Goal: Task Accomplishment & Management: Use online tool/utility

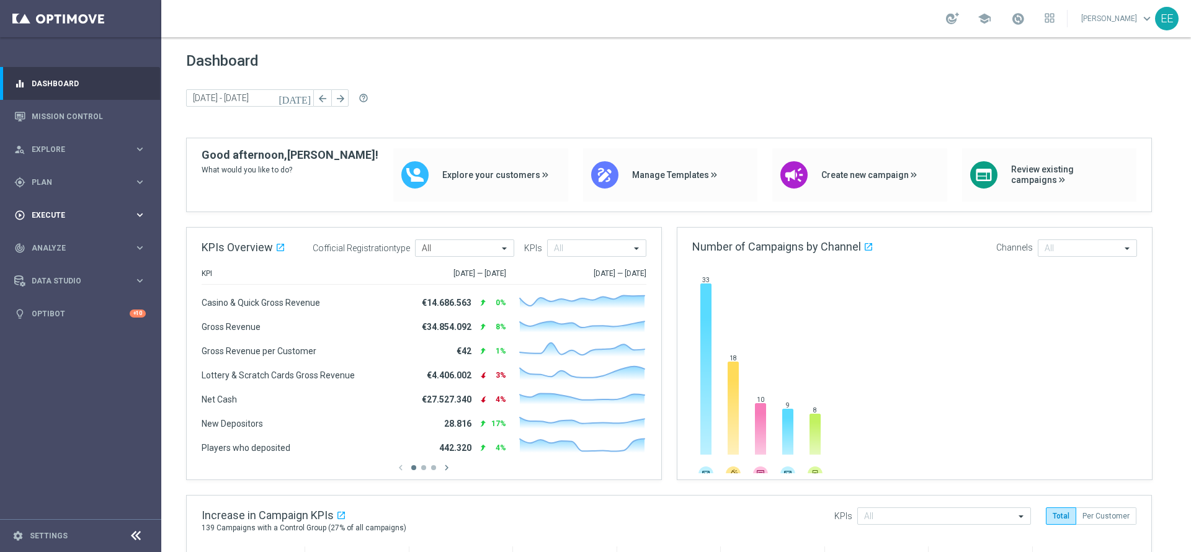
click at [54, 219] on div "play_circle_outline Execute" at bounding box center [74, 215] width 120 height 11
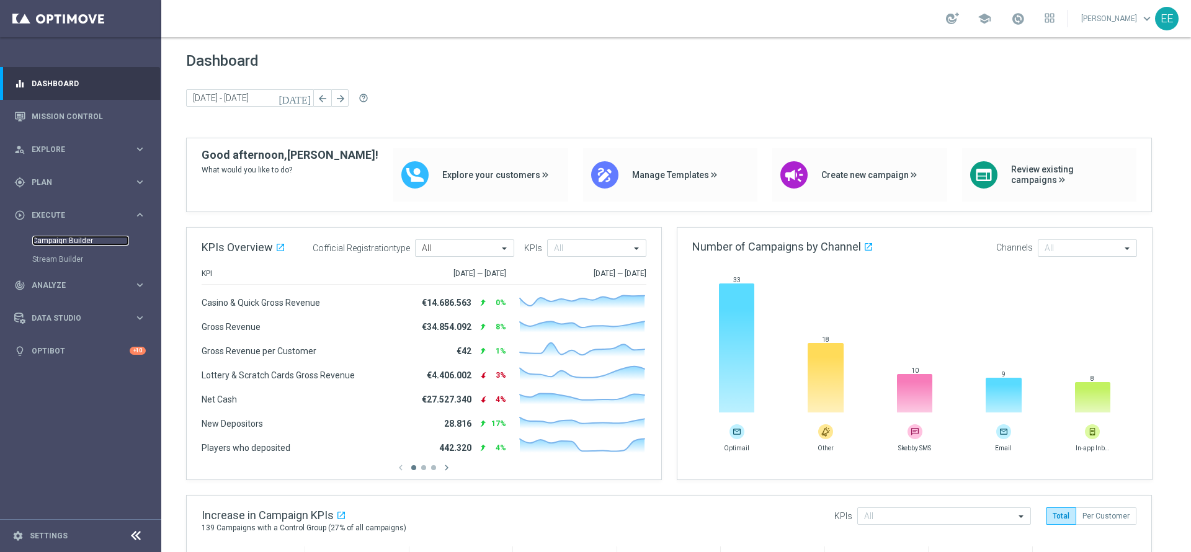
click at [77, 238] on link "Campaign Builder" at bounding box center [80, 241] width 97 height 10
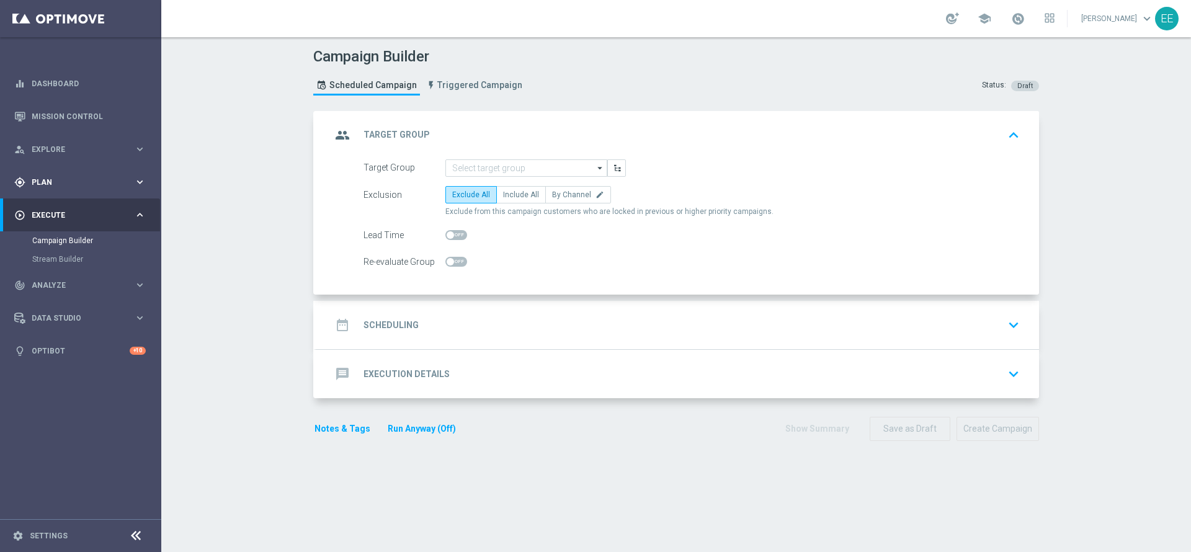
click at [52, 190] on div "gps_fixed Plan keyboard_arrow_right" at bounding box center [80, 182] width 160 height 33
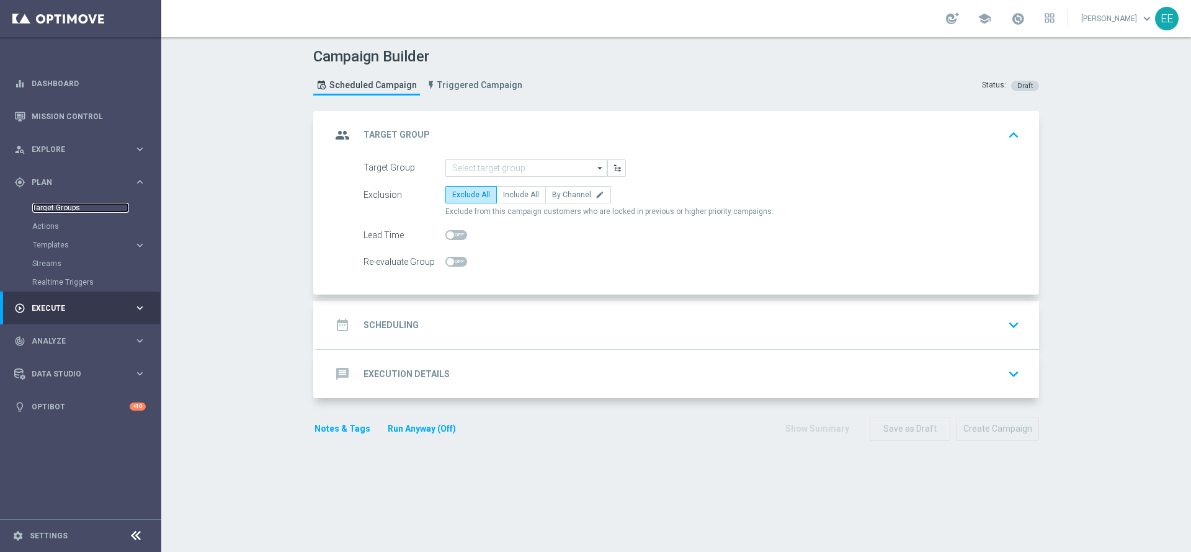
click at [66, 204] on link "Target Groups" at bounding box center [80, 208] width 97 height 10
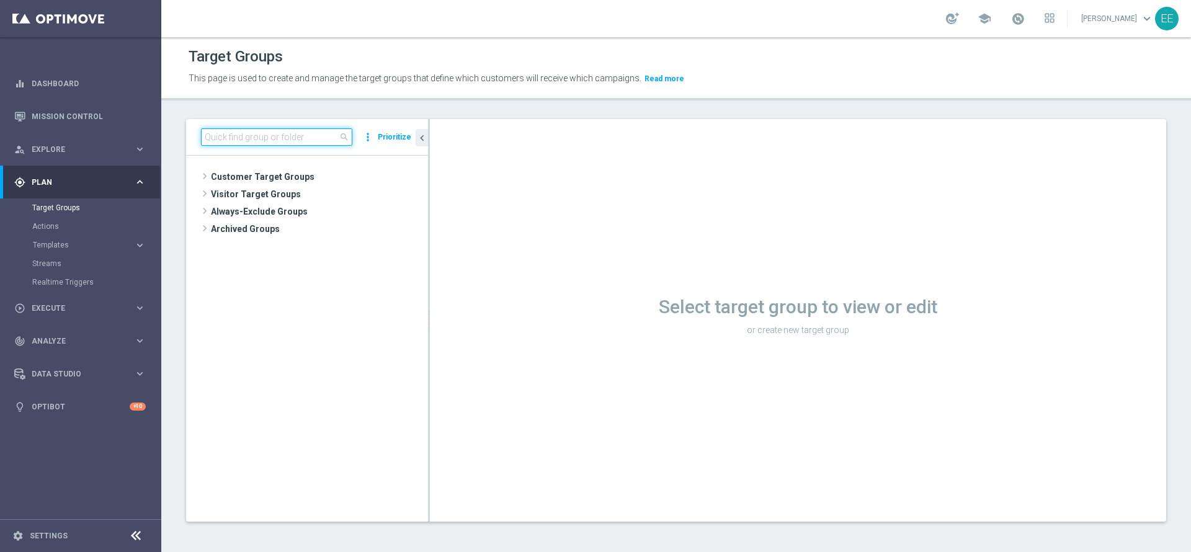
click at [285, 130] on input at bounding box center [276, 136] width 151 height 17
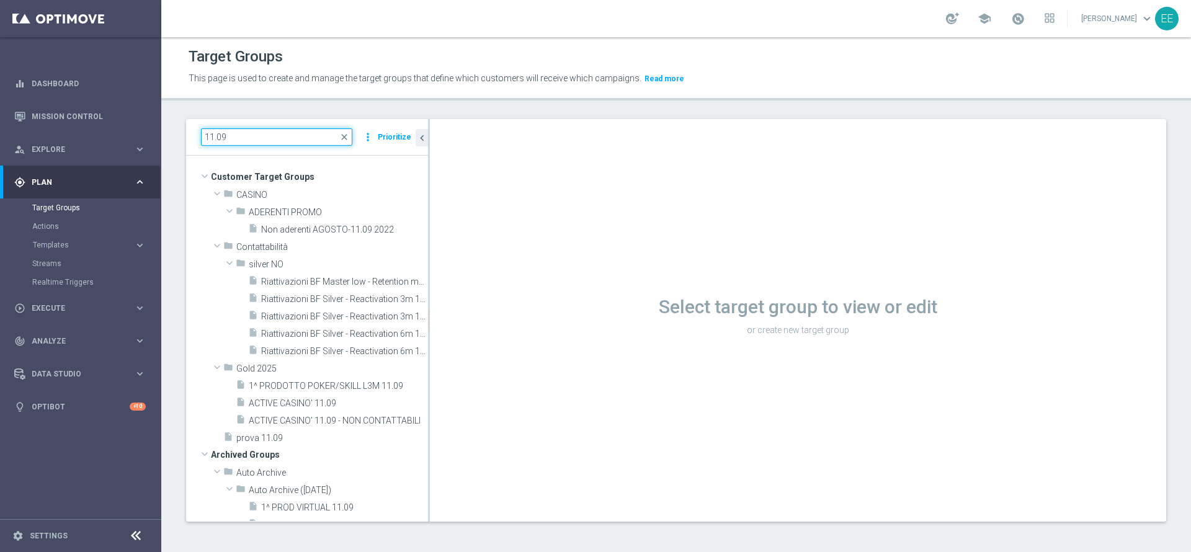
click at [216, 135] on input "11.09" at bounding box center [276, 136] width 151 height 17
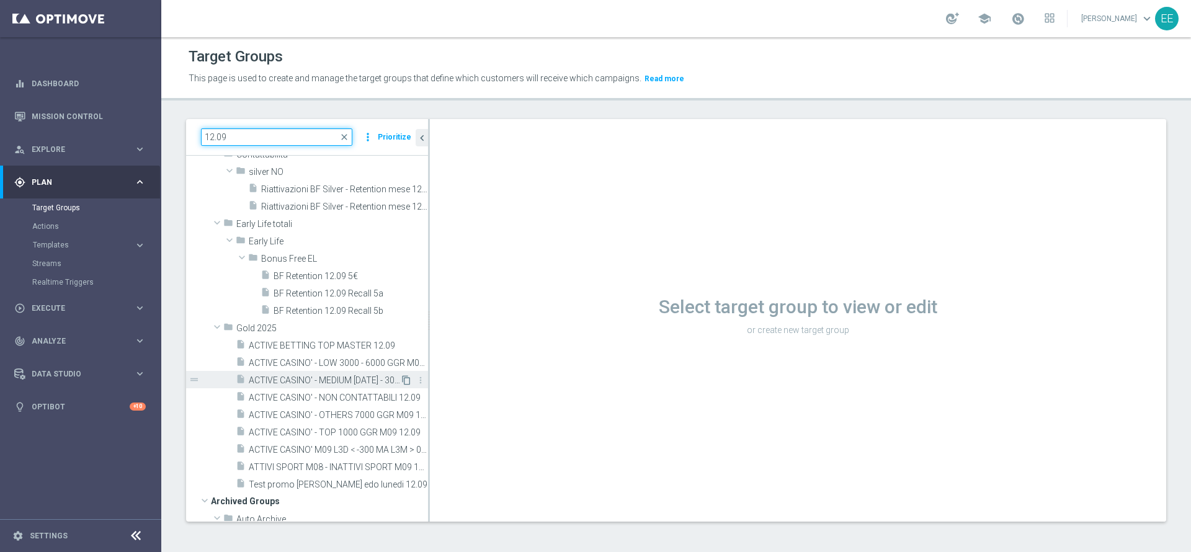
scroll to position [46, 0]
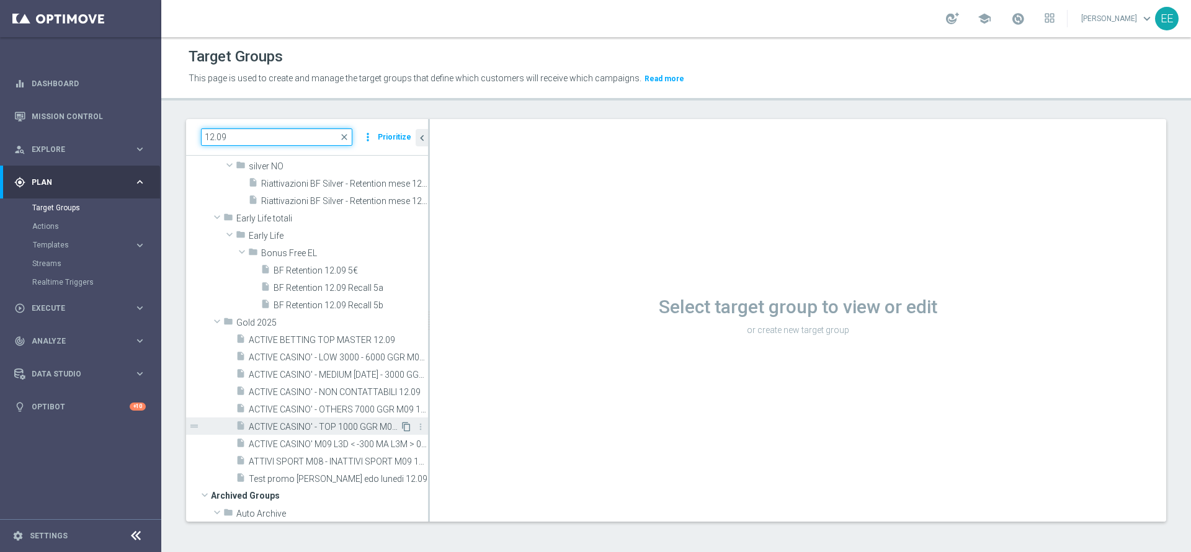
type input "12.09"
click at [401, 425] on icon "content_copy" at bounding box center [406, 427] width 10 height 10
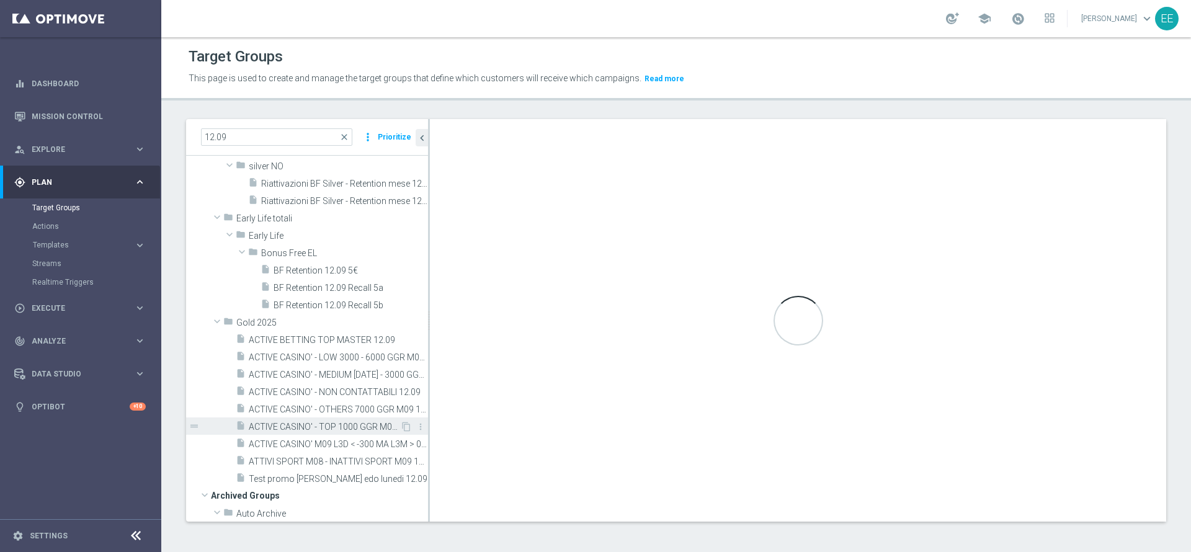
click at [362, 423] on span "ACTIVE CASINO' - TOP 1000 GGR M09 12.09" at bounding box center [324, 427] width 151 height 11
click at [357, 413] on span "ACTIVE CASINO' - OTHERS 7000 GGR M09 12.09" at bounding box center [324, 410] width 151 height 11
click at [346, 429] on span "ACTIVE CASINO' - TOP 1000 GGR M09 12.09" at bounding box center [324, 427] width 151 height 11
click at [351, 426] on span "ACTIVE CASINO' - TOP 1000 GGR M09 12.09" at bounding box center [324, 427] width 151 height 11
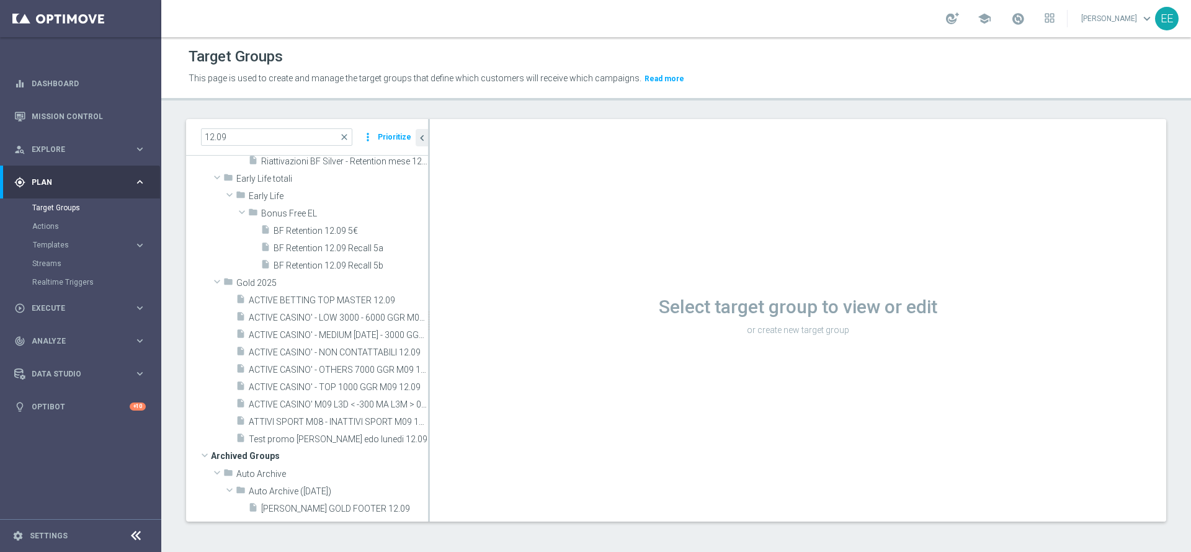
scroll to position [90, 0]
click at [300, 429] on div "insert_drive_file Test promo [PERSON_NAME] edo lunedi 12.09" at bounding box center [318, 434] width 164 height 17
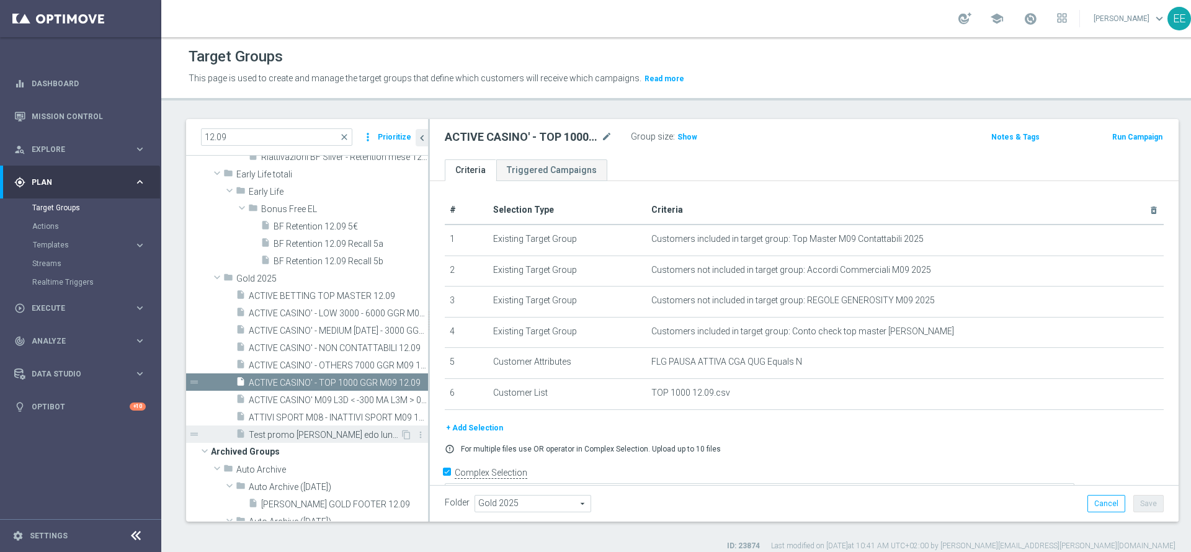
click at [318, 434] on span "Test promo [PERSON_NAME] edo lunedi 12.09" at bounding box center [324, 435] width 151 height 11
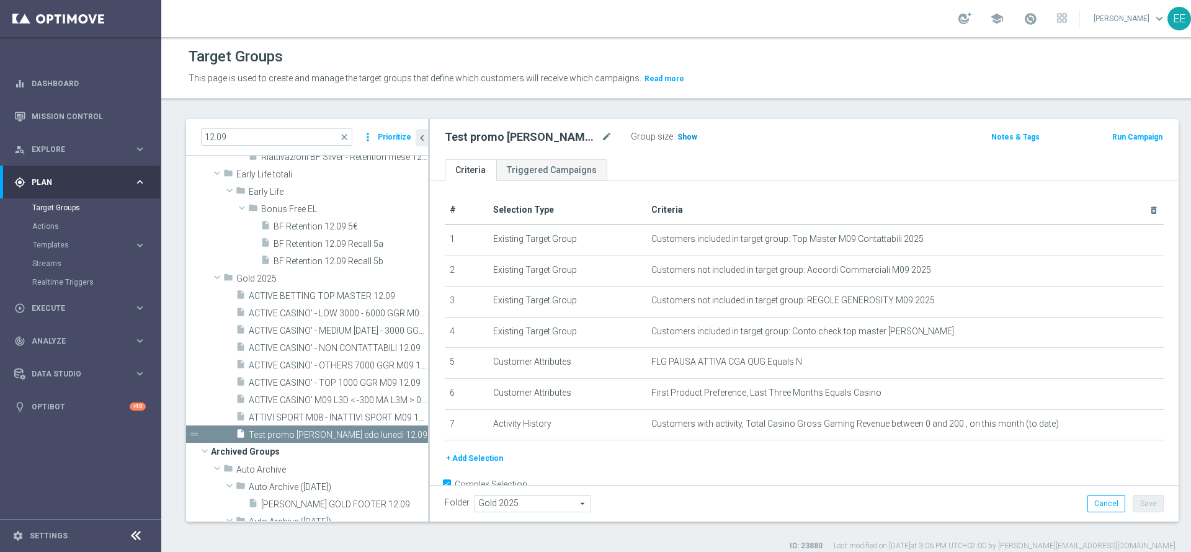
click at [690, 139] on span "Show" at bounding box center [688, 137] width 20 height 9
click at [1134, 429] on icon "delete_forever" at bounding box center [1139, 424] width 10 height 10
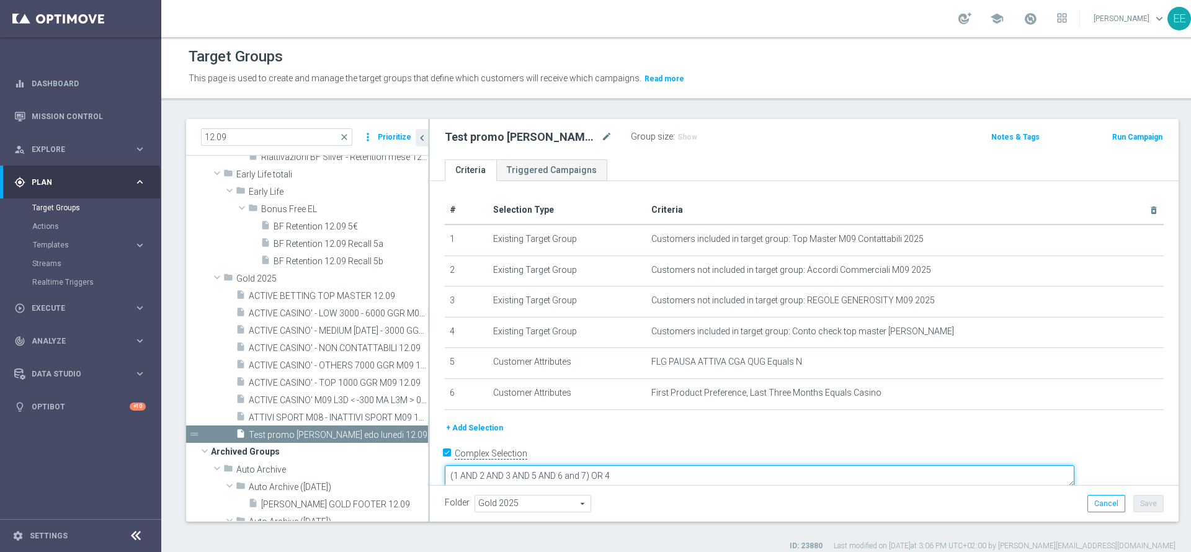
click at [668, 465] on textarea "(1 AND 2 AND 3 AND 5 AND 6 and 7) OR 4" at bounding box center [760, 476] width 630 height 22
type textarea "(1 AND 2 AND 3 AND 5 AND 6) OR 4"
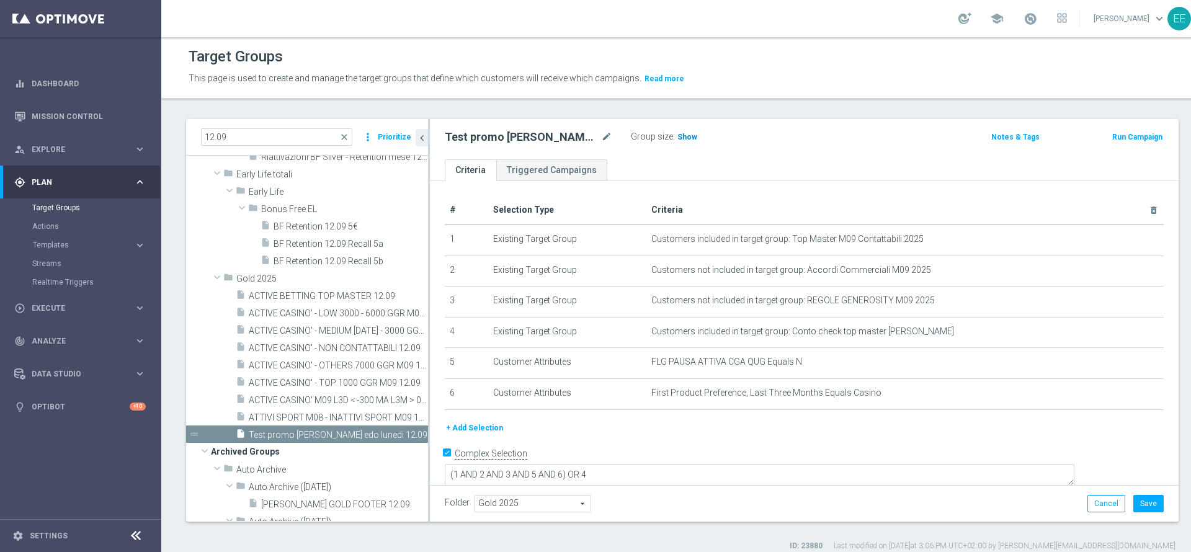
click at [691, 140] on span "Show" at bounding box center [688, 137] width 20 height 9
click at [689, 139] on span "12,249" at bounding box center [691, 139] width 26 height 12
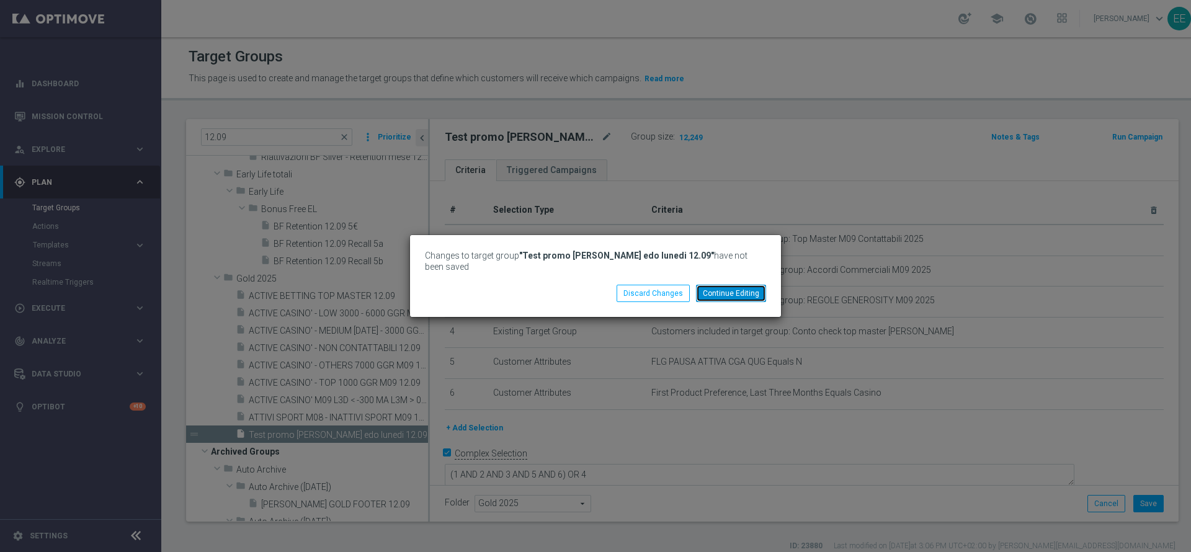
click at [719, 289] on button "Continue Editing" at bounding box center [731, 293] width 70 height 17
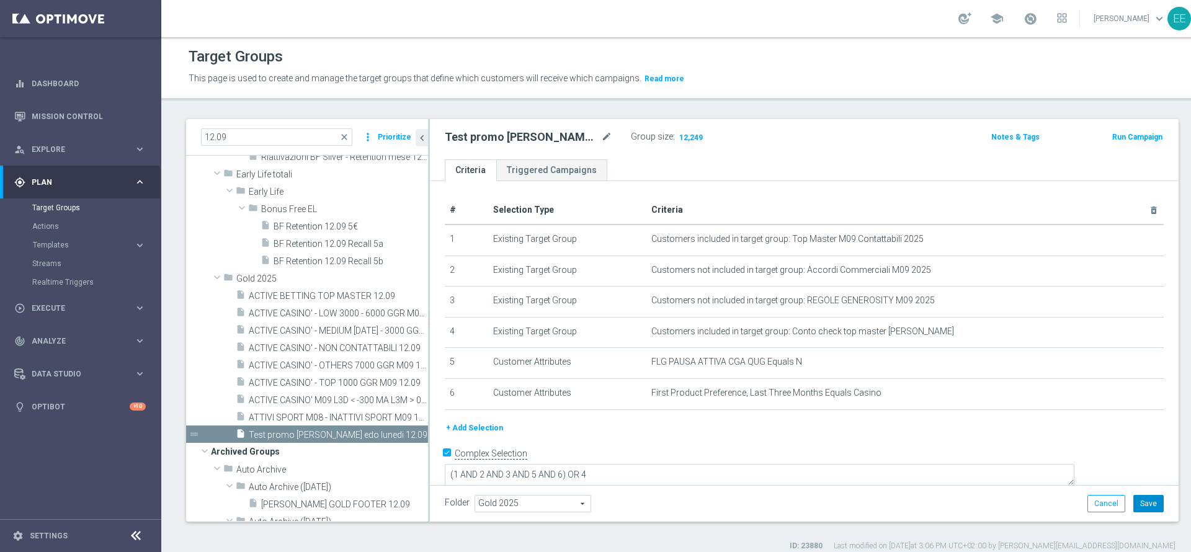
click at [1134, 504] on button "Save" at bounding box center [1149, 503] width 30 height 17
click at [696, 134] on span "12,249" at bounding box center [691, 139] width 26 height 12
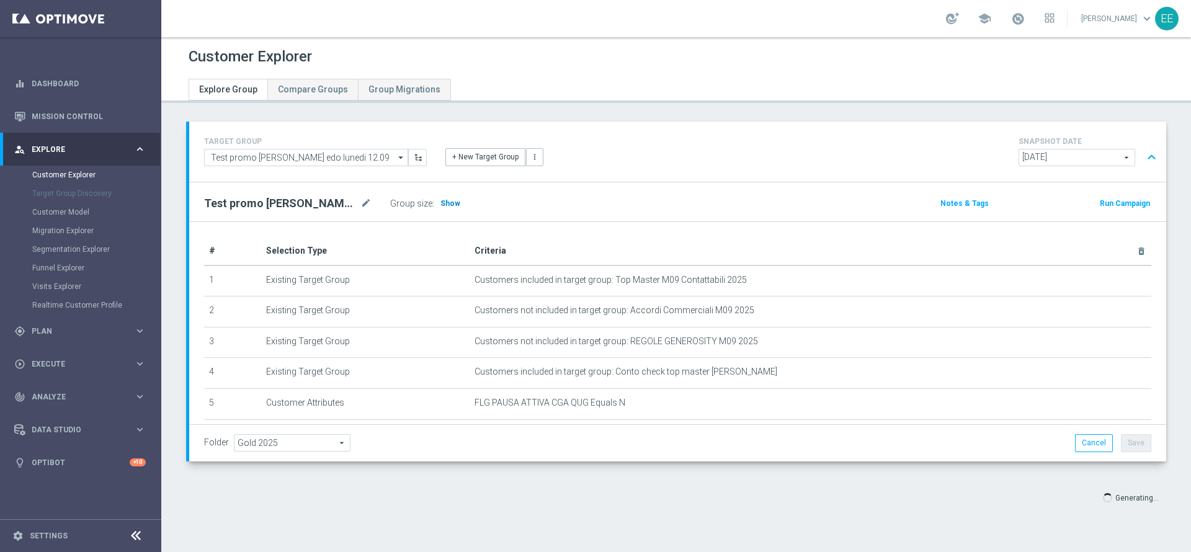
click at [445, 201] on span "Show" at bounding box center [451, 203] width 20 height 9
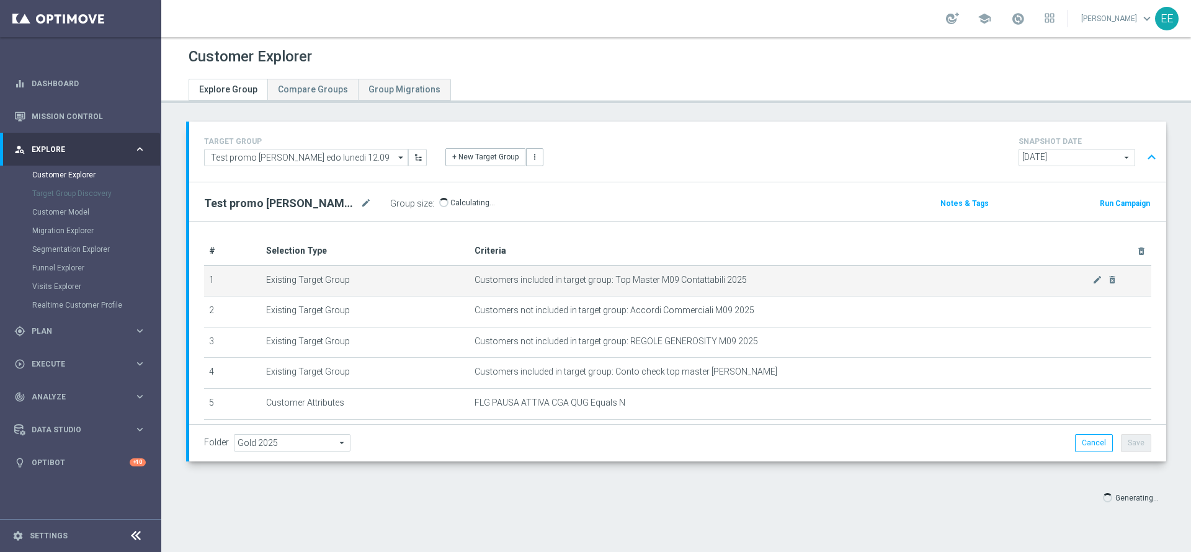
scroll to position [99, 0]
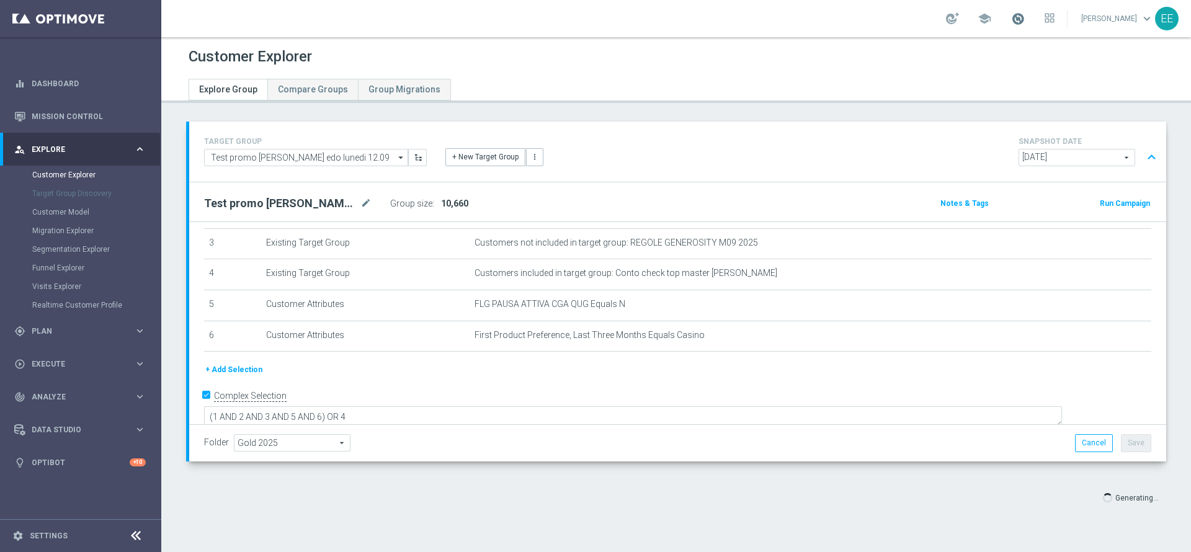
click at [1023, 24] on span at bounding box center [1018, 19] width 14 height 14
drag, startPoint x: 451, startPoint y: 207, endPoint x: 473, endPoint y: 210, distance: 21.9
click at [473, 210] on div "Group size : 10,660" at bounding box center [452, 203] width 124 height 17
click at [494, 201] on div "Group size : 10,660" at bounding box center [452, 203] width 124 height 17
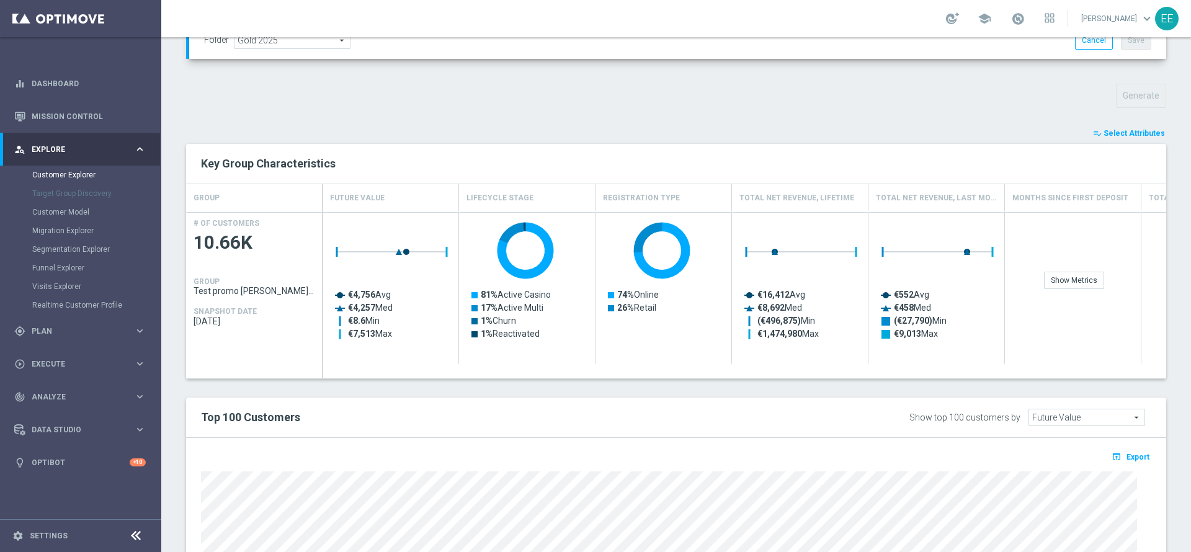
scroll to position [401, 0]
click at [1127, 134] on span "Select Attributes" at bounding box center [1134, 134] width 61 height 9
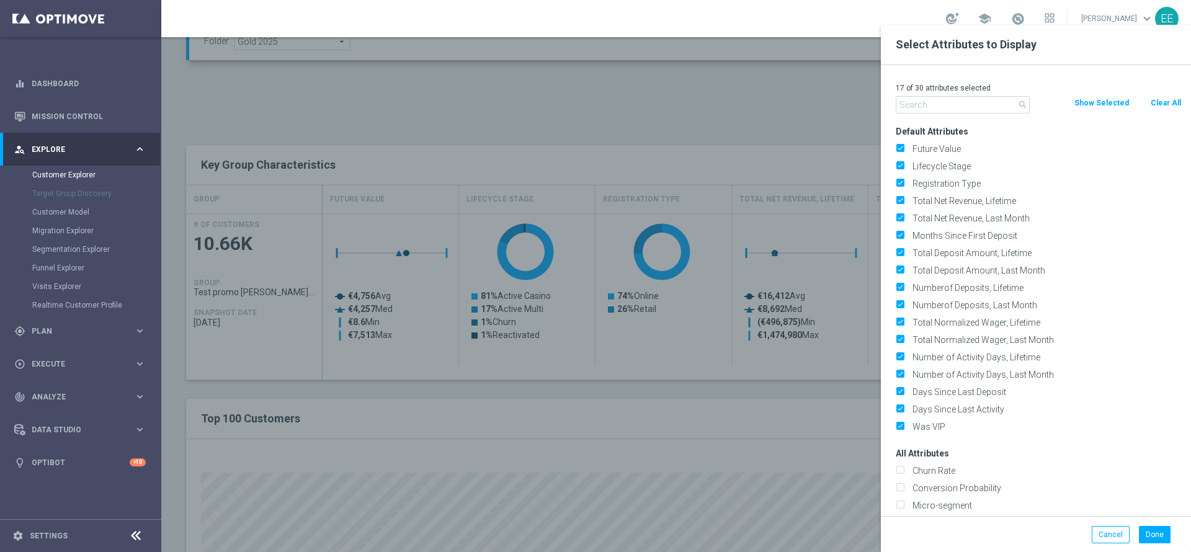
click at [1158, 103] on button "Clear All" at bounding box center [1166, 103] width 33 height 14
checkbox input "false"
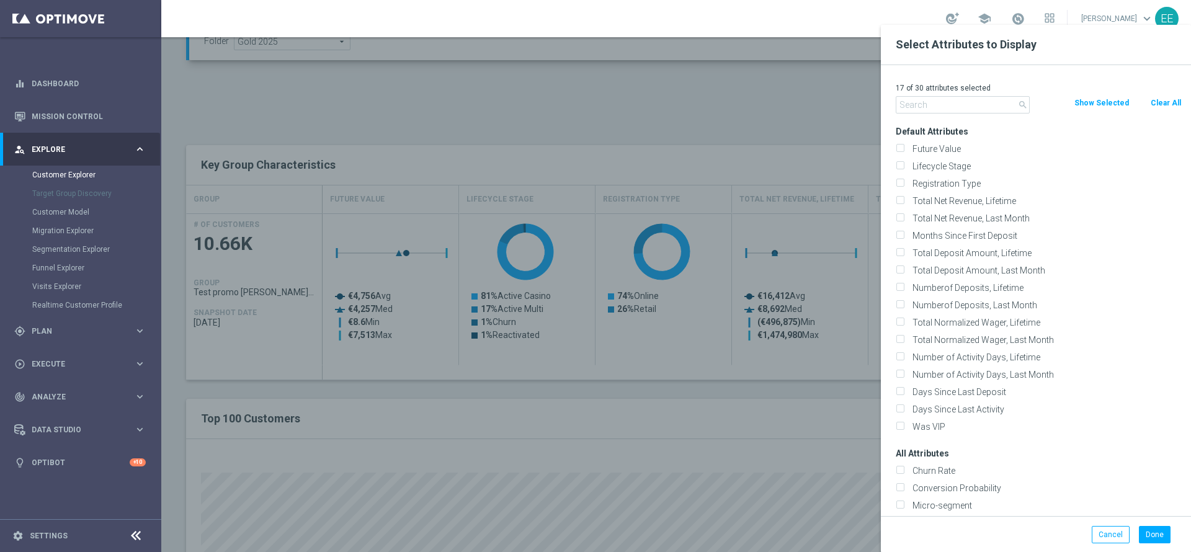
checkbox input "false"
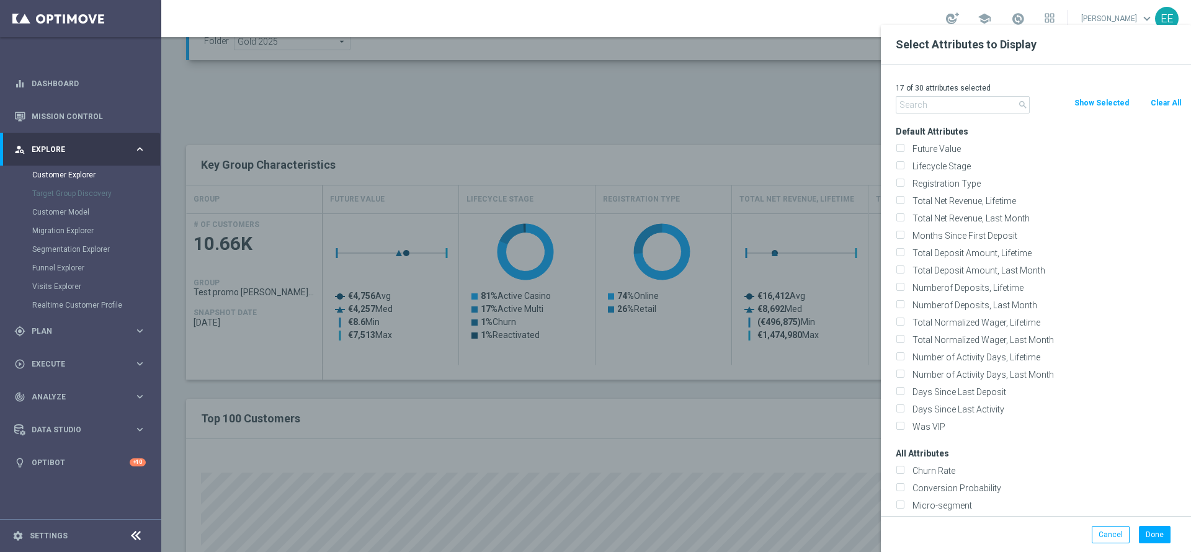
checkbox input "false"
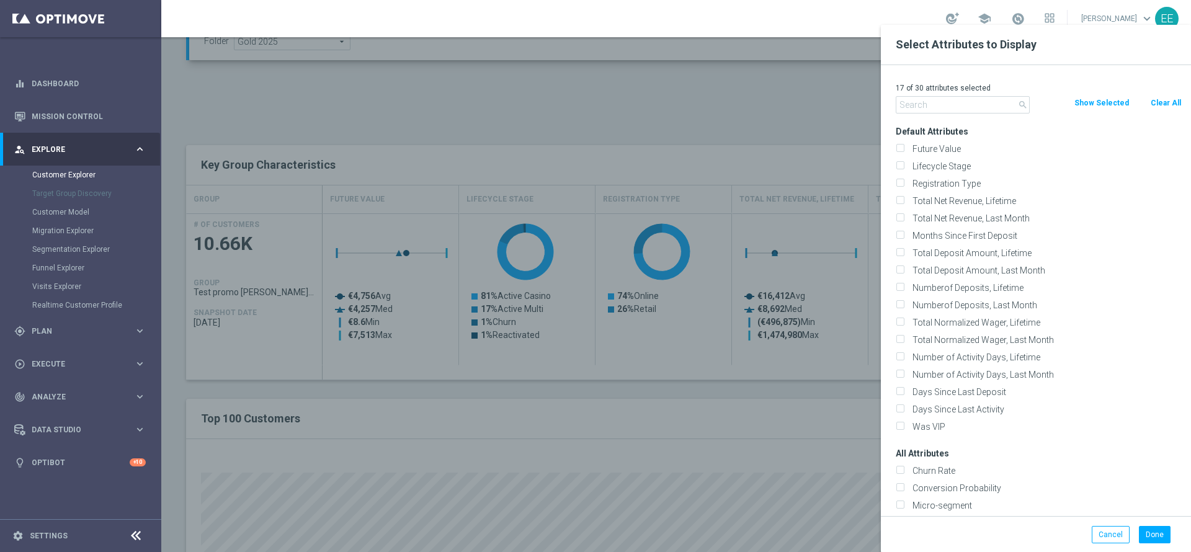
checkbox input "false"
click at [914, 111] on input "text" at bounding box center [963, 104] width 134 height 17
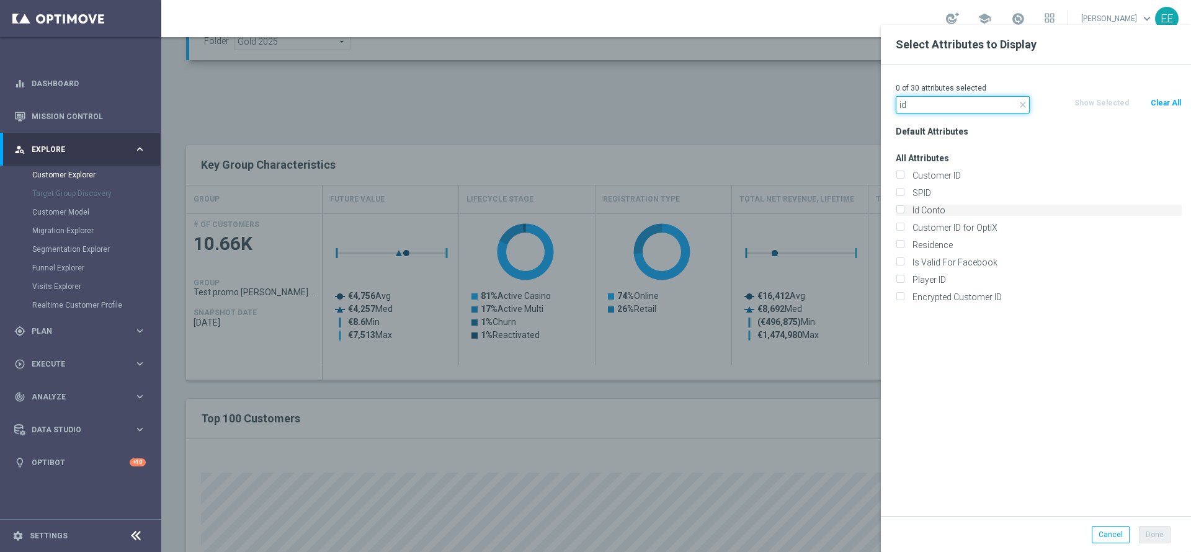
type input "id"
click at [943, 210] on label "Id Conto" at bounding box center [1045, 210] width 274 height 11
click at [904, 210] on input "Id Conto" at bounding box center [900, 212] width 8 height 8
checkbox input "true"
click at [1162, 532] on button "Done" at bounding box center [1155, 534] width 32 height 17
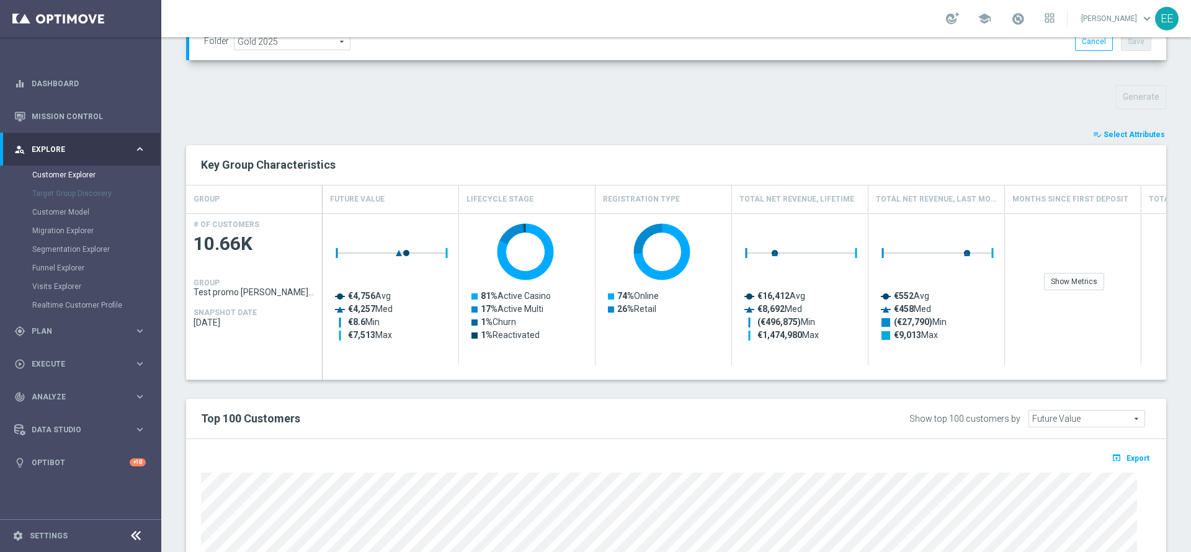
type input "Search"
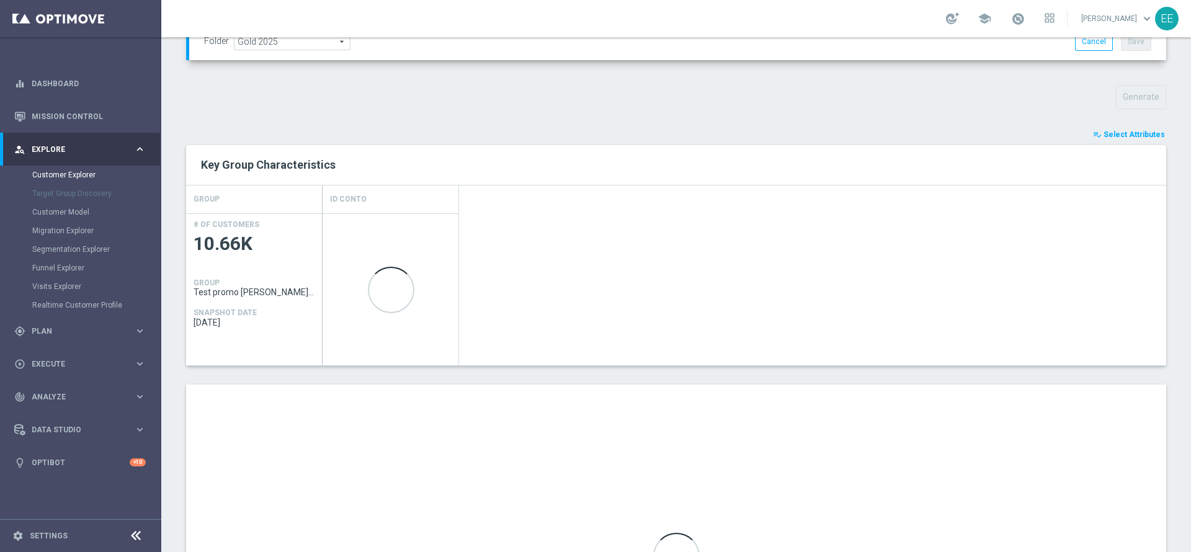
scroll to position [608, 0]
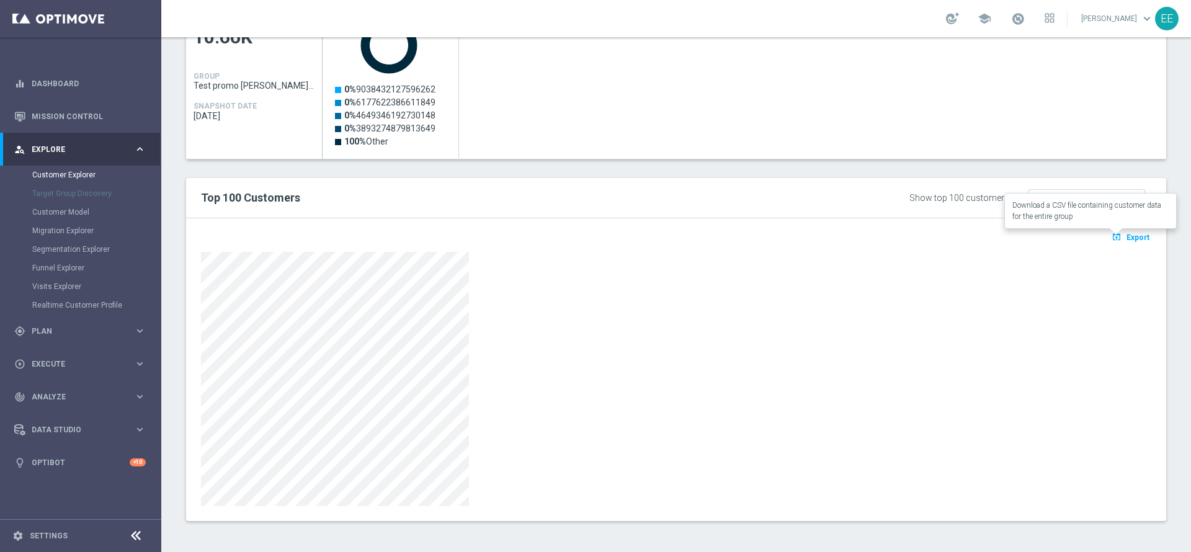
click at [1116, 243] on button "open_in_browser Export" at bounding box center [1131, 237] width 42 height 16
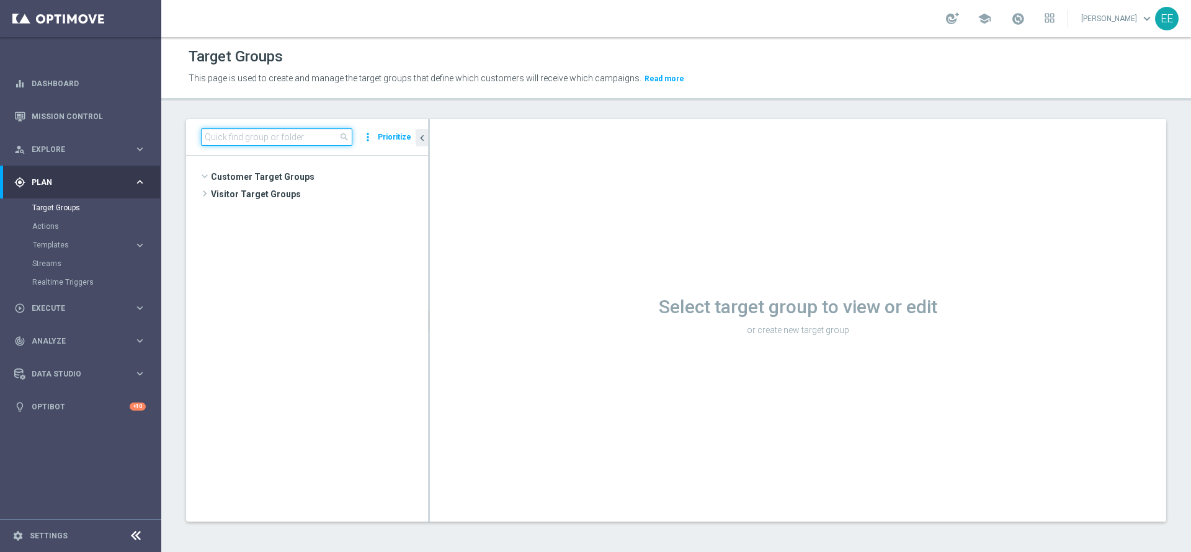
click at [265, 140] on input at bounding box center [276, 136] width 151 height 17
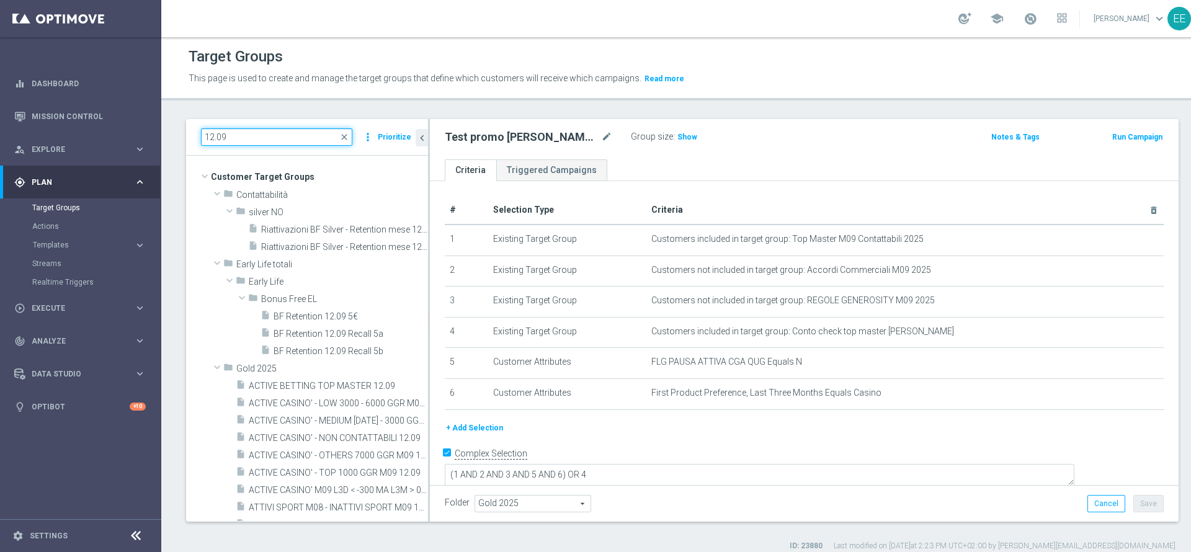
scroll to position [258, 0]
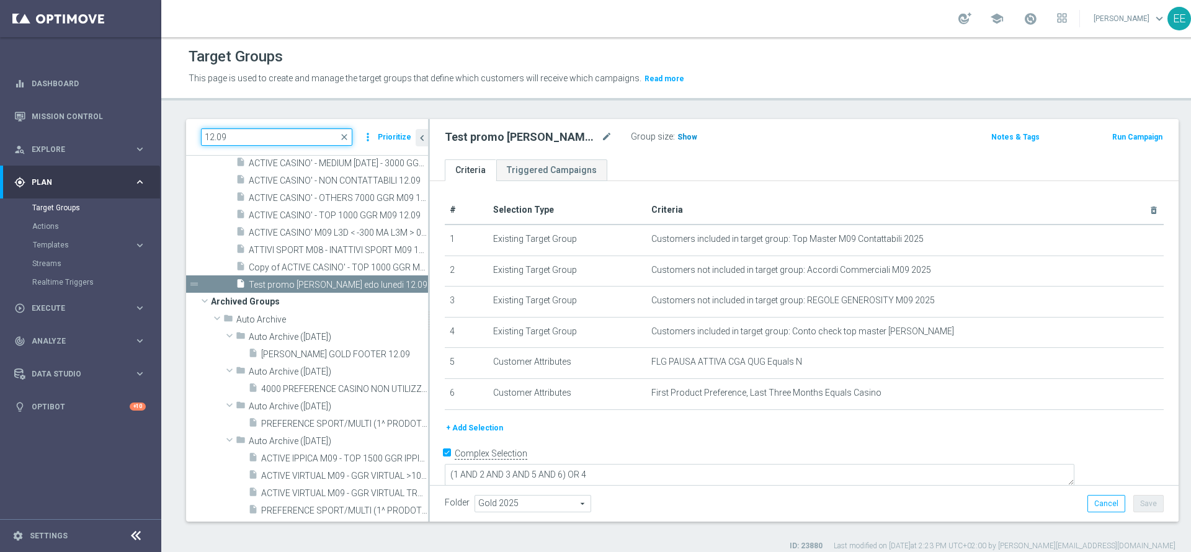
type input "12.09"
click at [684, 134] on span "Show" at bounding box center [688, 137] width 20 height 9
click at [694, 138] on span "12,249" at bounding box center [691, 139] width 26 height 12
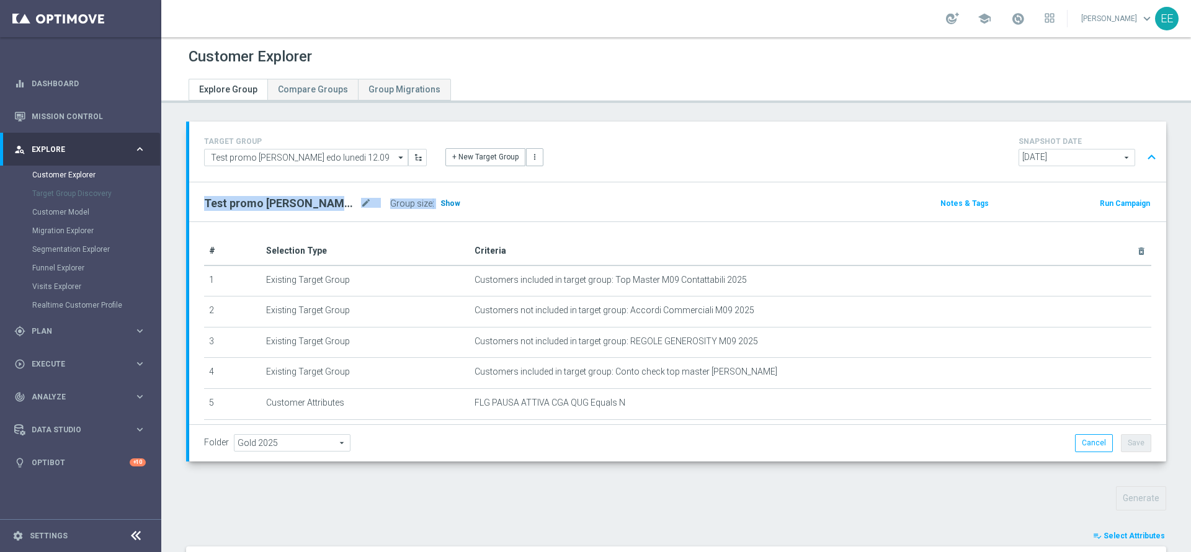
drag, startPoint x: 448, startPoint y: 213, endPoint x: 451, endPoint y: 206, distance: 8.1
click at [451, 206] on div "Test promo che farò edo lunedi 12.09 mode_edit Group size : Show Notes & Tags R…" at bounding box center [677, 201] width 977 height 39
click at [451, 206] on span "Show" at bounding box center [451, 203] width 20 height 9
click at [531, 201] on div "Test promo che farò edo lunedi 12.09 mode_edit Group size : Show Calculating…" at bounding box center [517, 203] width 644 height 17
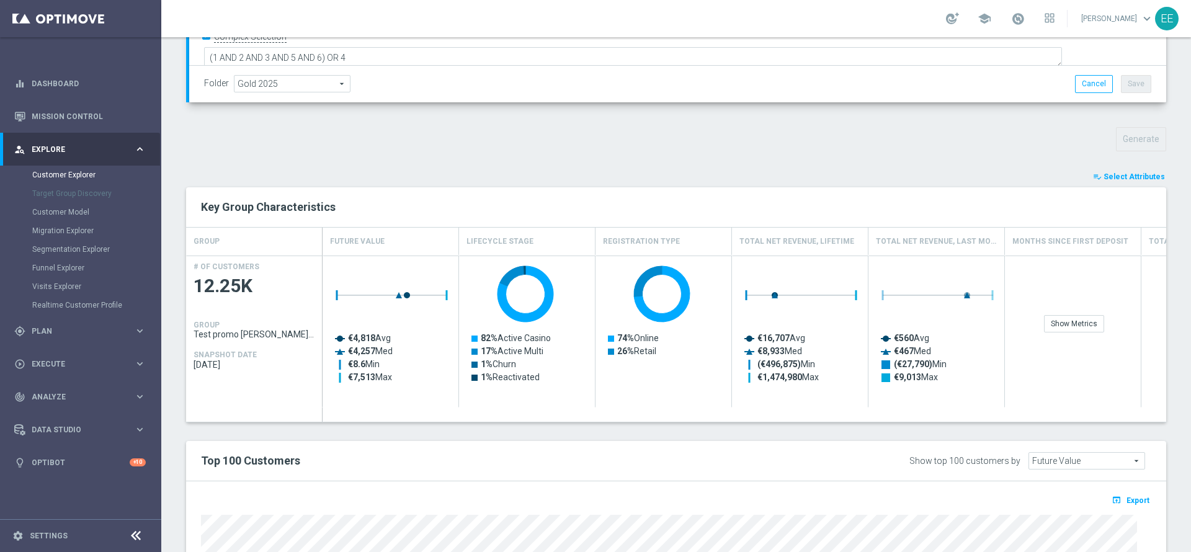
scroll to position [359, 0]
click at [1147, 177] on span "Select Attributes" at bounding box center [1134, 177] width 61 height 9
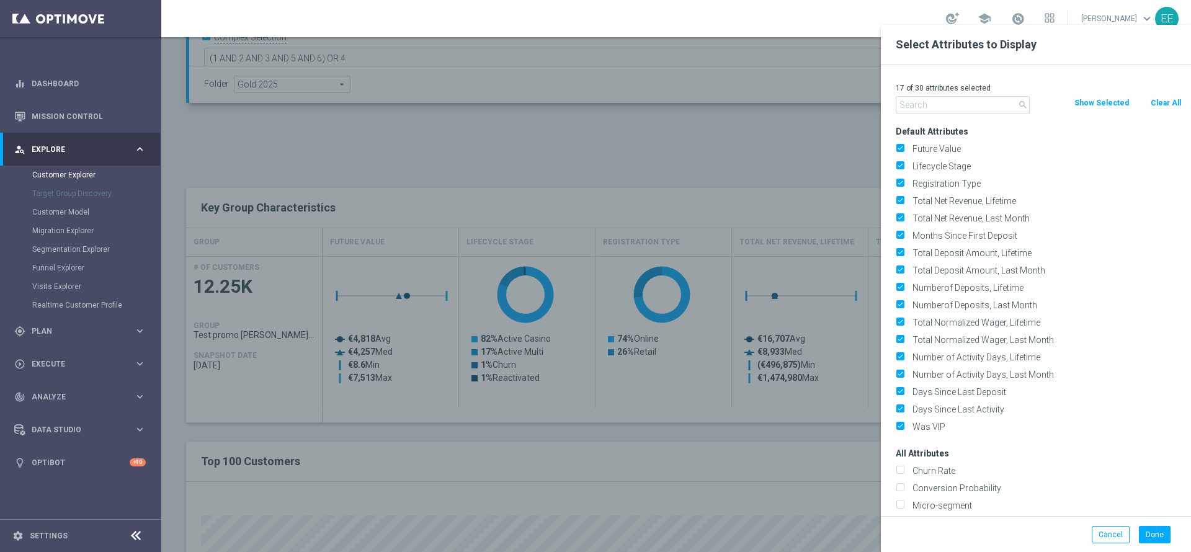
click at [1168, 96] on button "Clear All" at bounding box center [1166, 103] width 33 height 14
checkbox input "false"
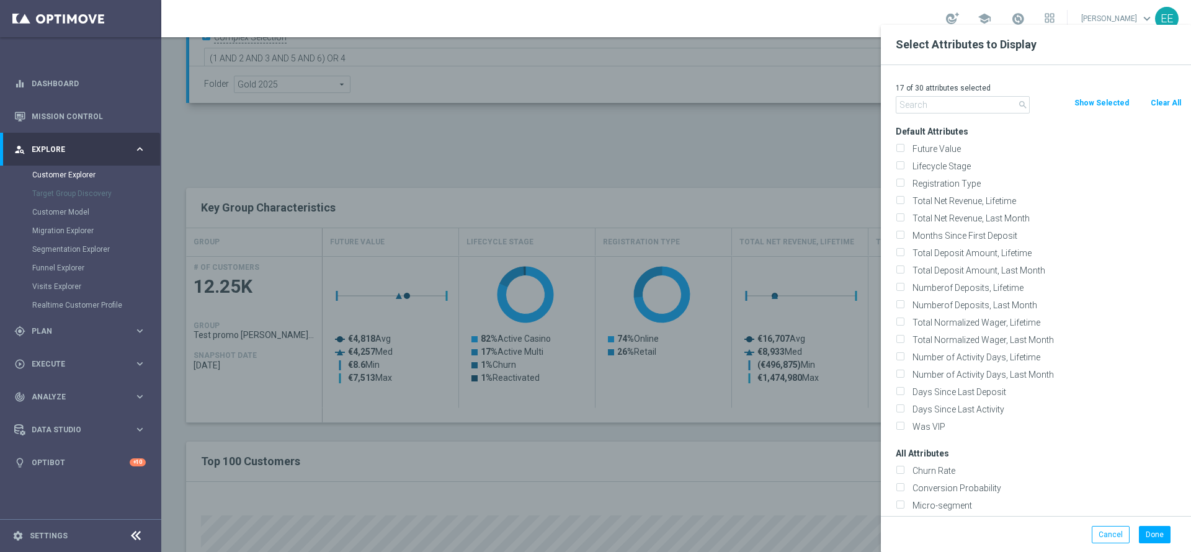
checkbox input "false"
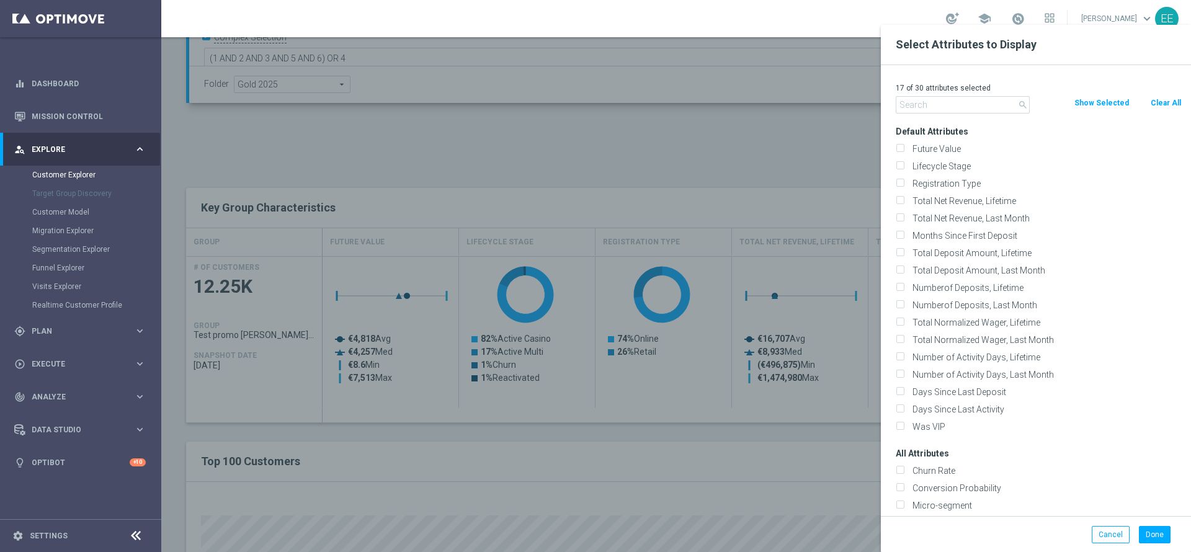
checkbox input "false"
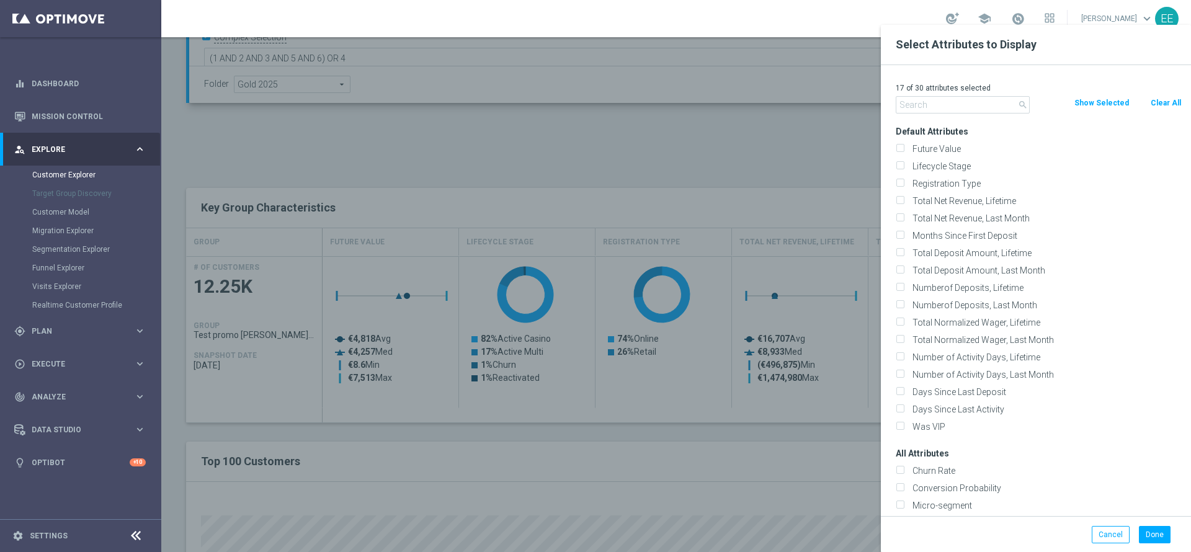
checkbox input "false"
click at [938, 102] on input "text" at bounding box center [963, 104] width 134 height 17
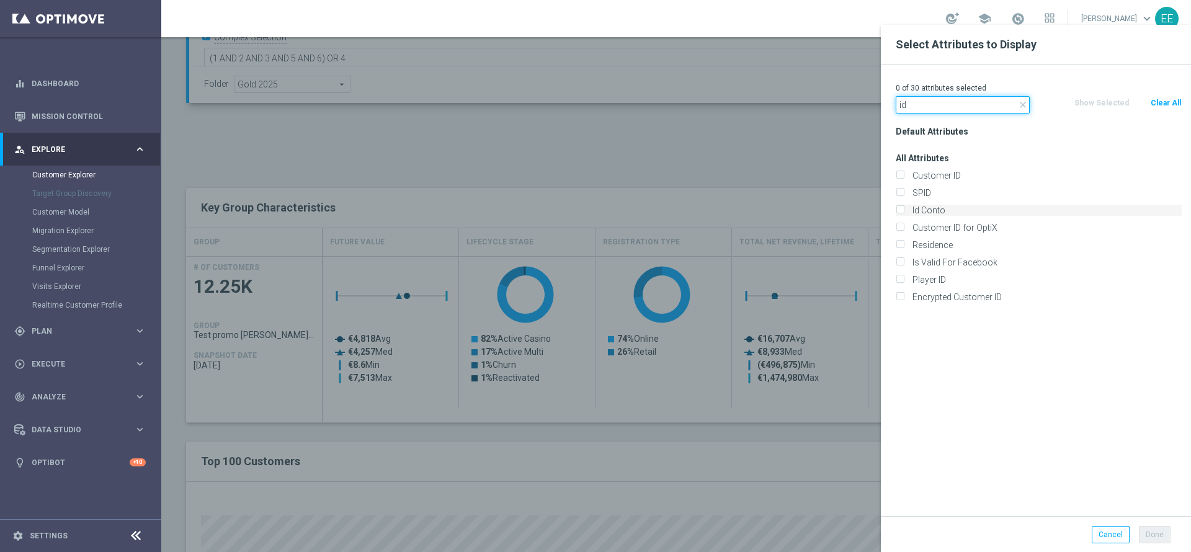
type input "id"
click at [946, 213] on label "Id Conto" at bounding box center [1045, 210] width 274 height 11
click at [904, 213] on input "Id Conto" at bounding box center [900, 212] width 8 height 8
checkbox input "true"
click at [1155, 527] on button "Done" at bounding box center [1155, 534] width 32 height 17
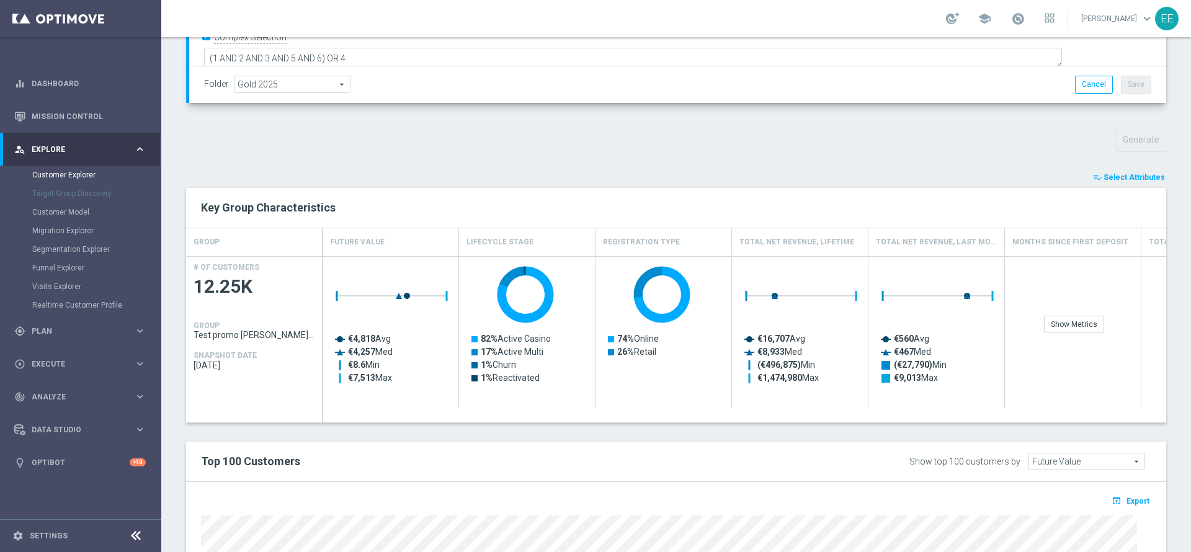
type input "Search"
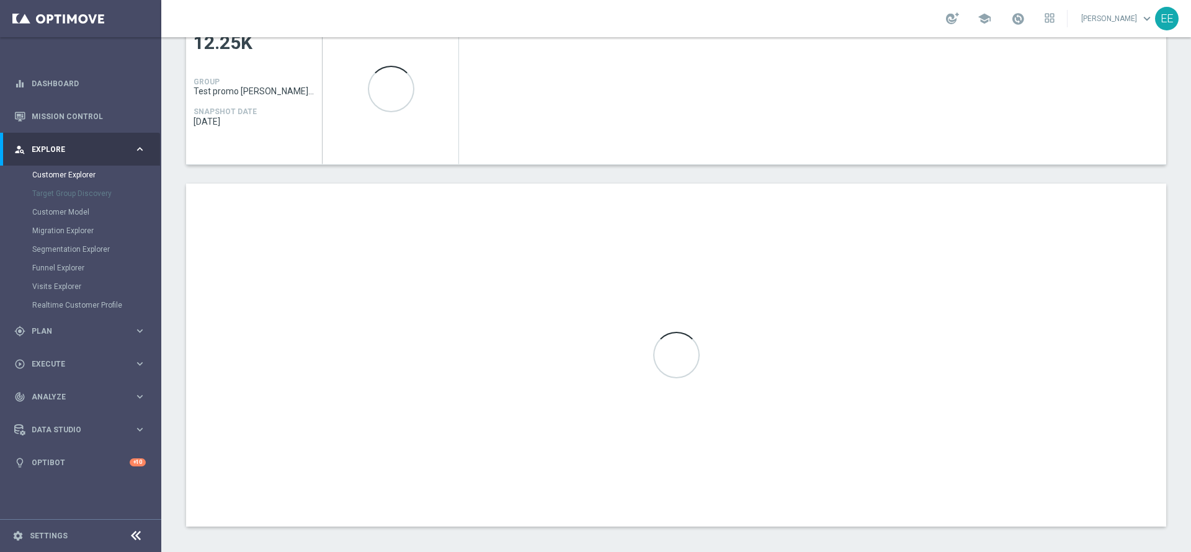
scroll to position [608, 0]
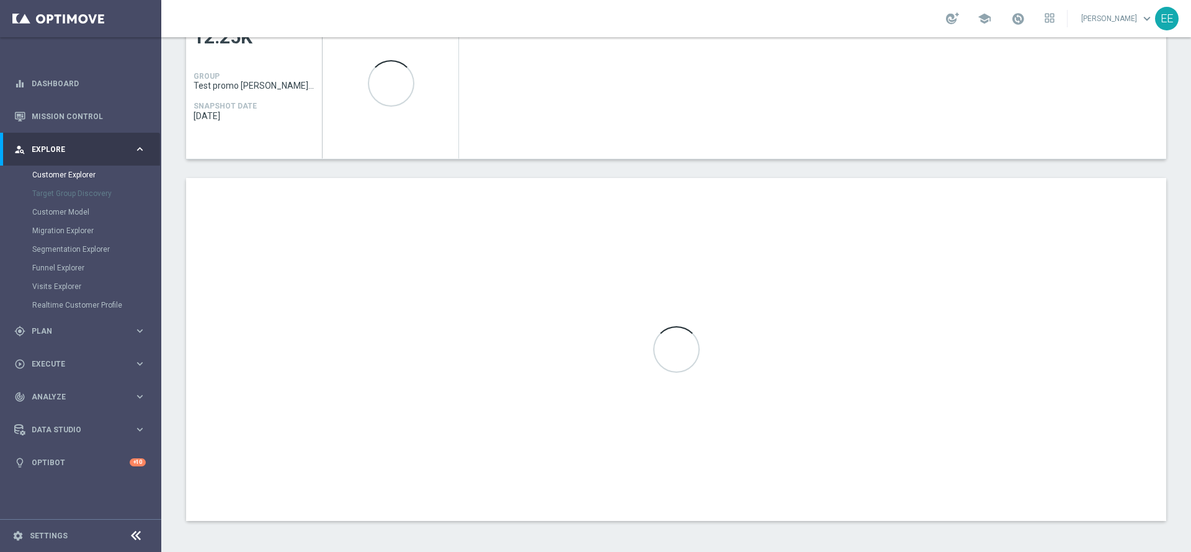
click at [921, 438] on div at bounding box center [676, 349] width 980 height 343
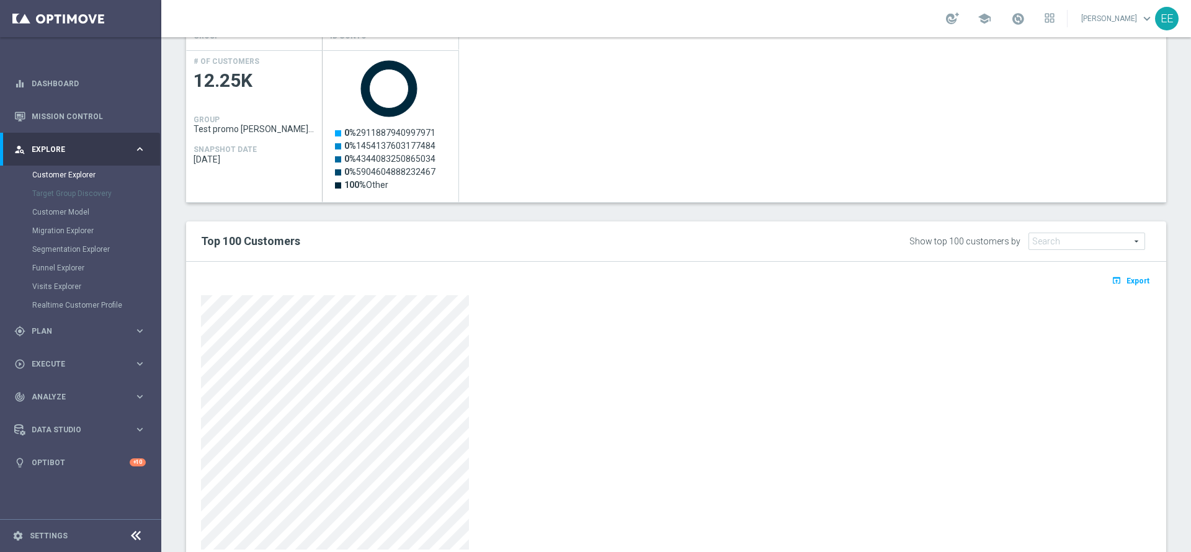
scroll to position [563, 0]
click at [1114, 289] on button "open_in_browser Export" at bounding box center [1131, 282] width 42 height 16
